Goal: Task Accomplishment & Management: Use online tool/utility

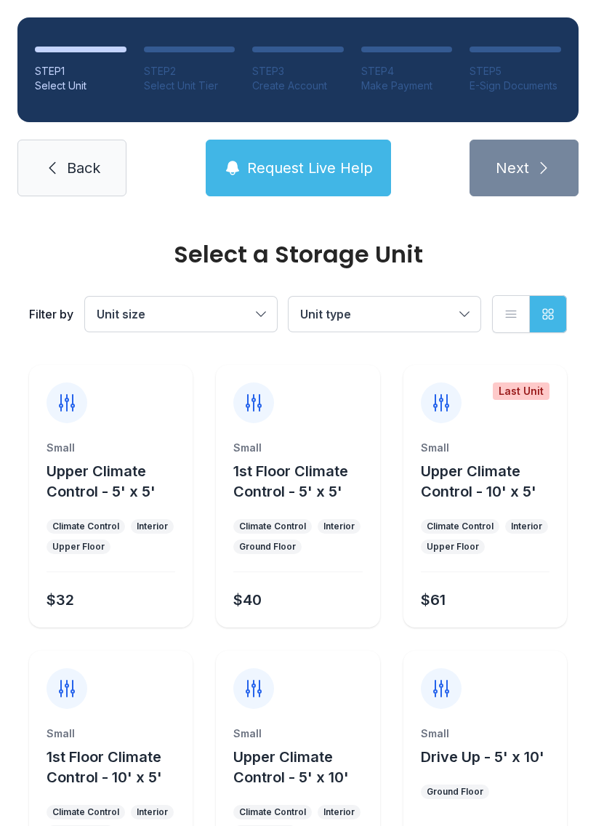
click at [248, 300] on button "Unit size" at bounding box center [181, 314] width 192 height 35
click at [76, 160] on span "Back" at bounding box center [83, 168] width 33 height 20
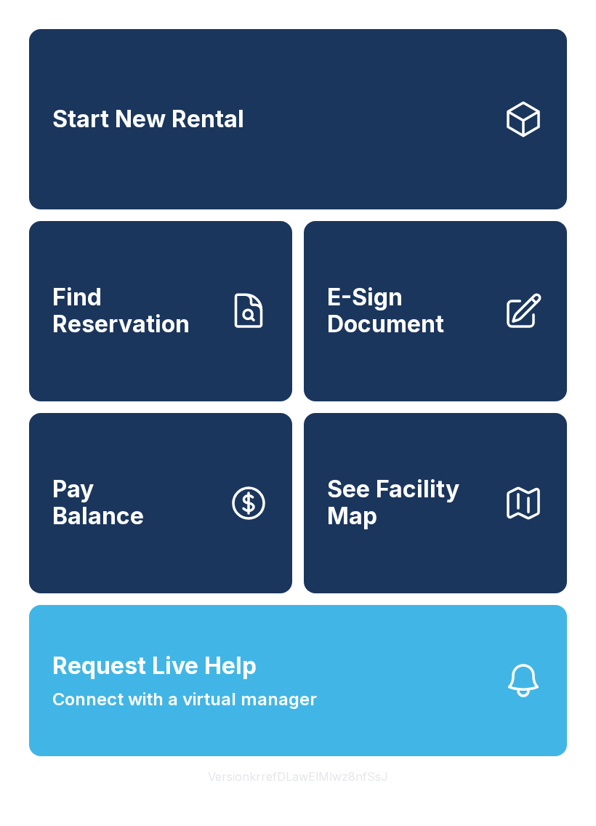
click at [72, 337] on span "Find Reservation" at bounding box center [134, 310] width 164 height 53
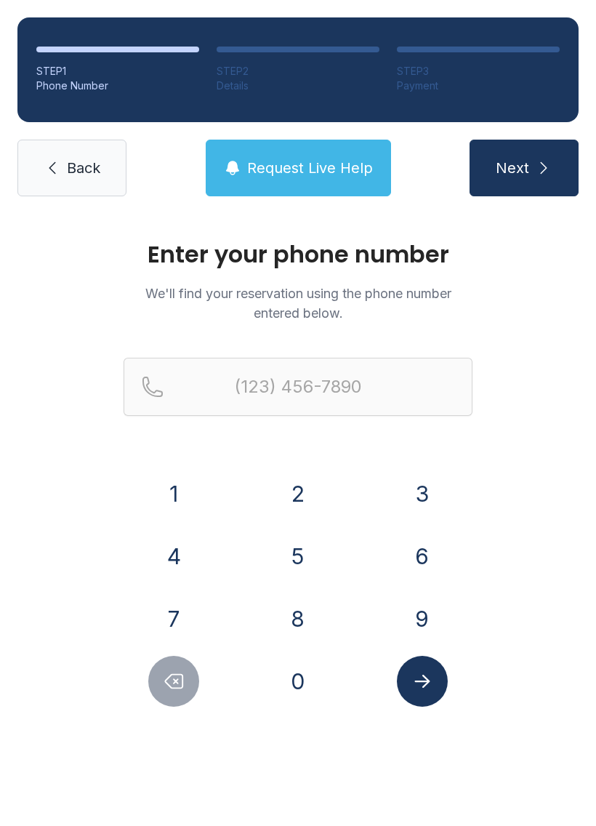
click at [314, 493] on button "2" at bounding box center [298, 493] width 51 height 51
click at [412, 482] on button "3" at bounding box center [422, 493] width 51 height 51
click at [416, 619] on button "9" at bounding box center [422, 618] width 51 height 51
click at [409, 500] on button "3" at bounding box center [422, 493] width 51 height 51
click at [278, 563] on button "5" at bounding box center [298, 556] width 51 height 51
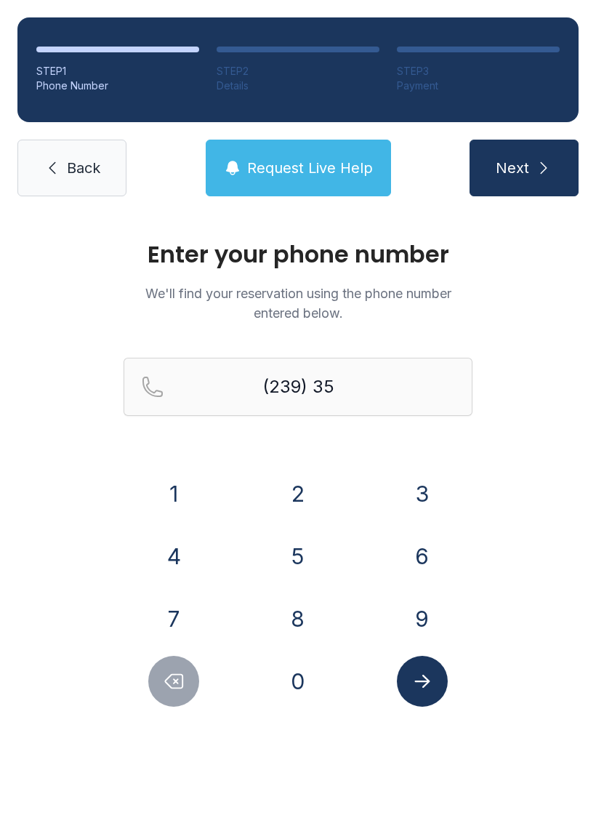
click at [162, 472] on button "1" at bounding box center [173, 493] width 51 height 51
click at [415, 605] on button "9" at bounding box center [422, 618] width 51 height 51
click at [409, 485] on button "3" at bounding box center [422, 493] width 51 height 51
click at [174, 620] on button "7" at bounding box center [173, 618] width 51 height 51
click at [412, 560] on button "6" at bounding box center [422, 556] width 51 height 51
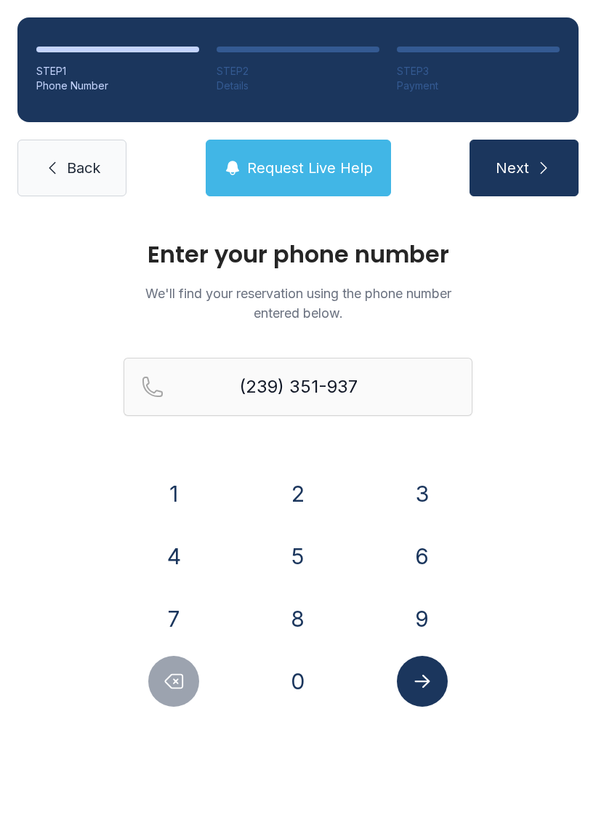
type input "[PHONE_NUMBER]"
click at [396, 694] on div at bounding box center [422, 681] width 101 height 51
click at [433, 663] on button "Submit lookup form" at bounding box center [422, 681] width 51 height 51
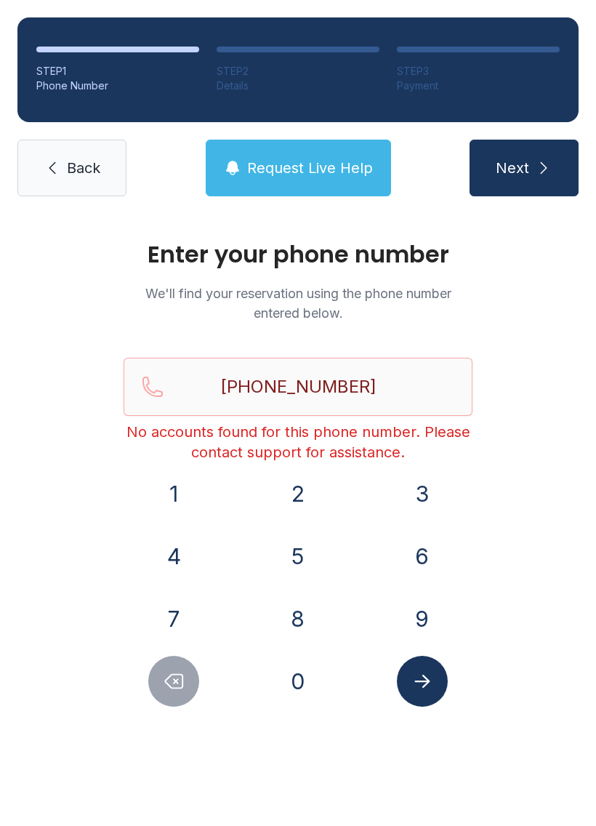
click at [61, 196] on link "Back" at bounding box center [71, 168] width 109 height 57
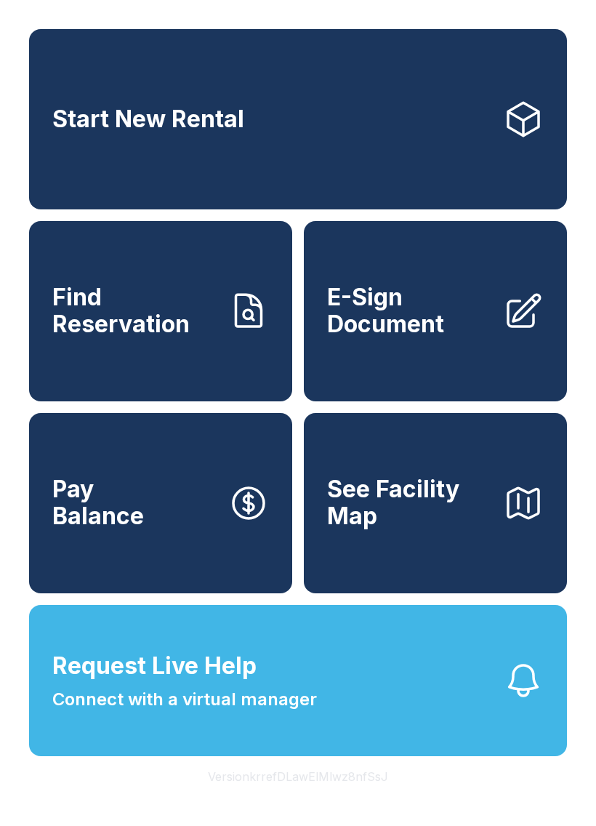
click at [428, 337] on span "E-Sign Document" at bounding box center [409, 310] width 164 height 53
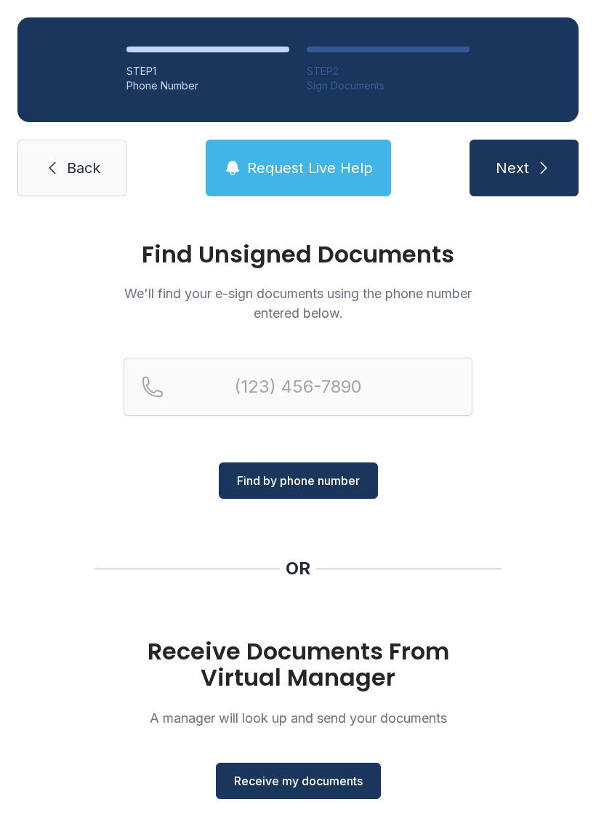
click at [292, 773] on span "Receive my documents" at bounding box center [298, 780] width 129 height 17
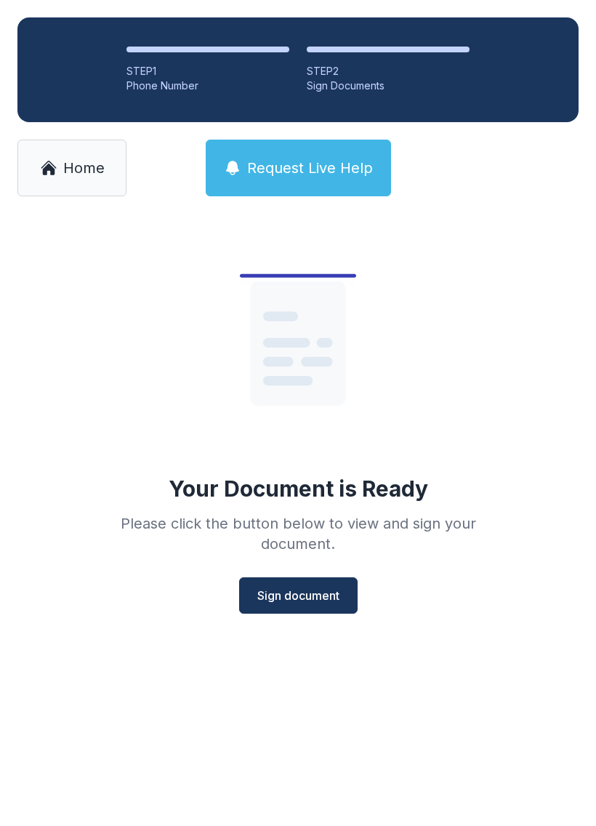
click at [296, 597] on span "Sign document" at bounding box center [298, 595] width 82 height 17
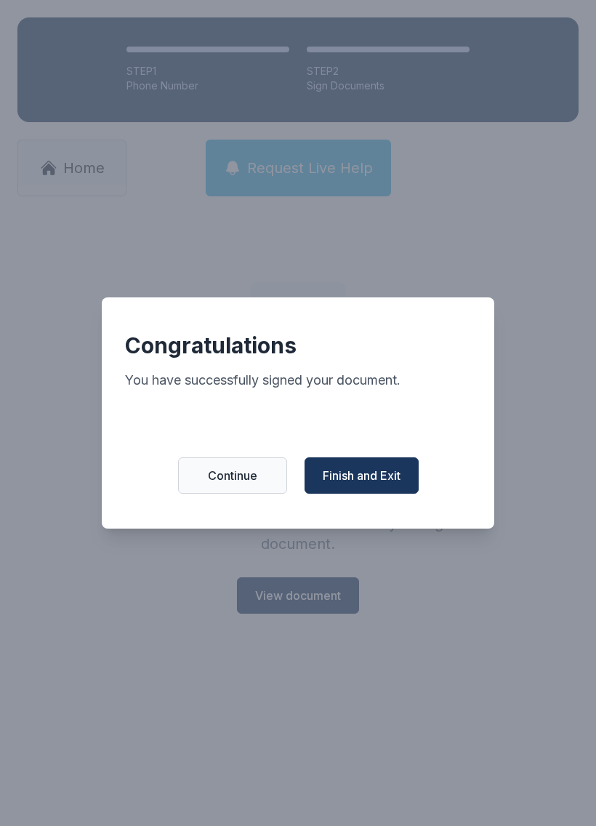
click at [375, 480] on span "Finish and Exit" at bounding box center [362, 475] width 78 height 17
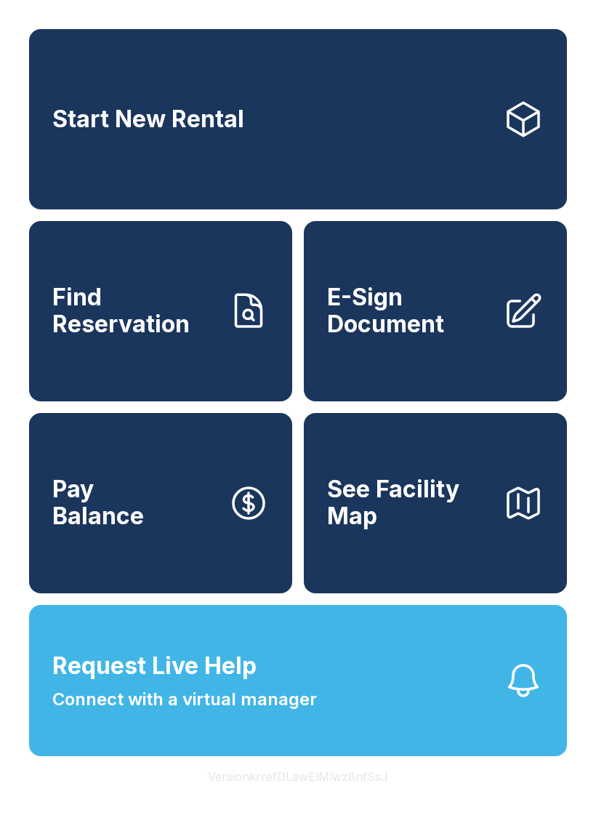
click at [131, 683] on span "Request Live Help" at bounding box center [154, 666] width 204 height 35
